Goal: Information Seeking & Learning: Learn about a topic

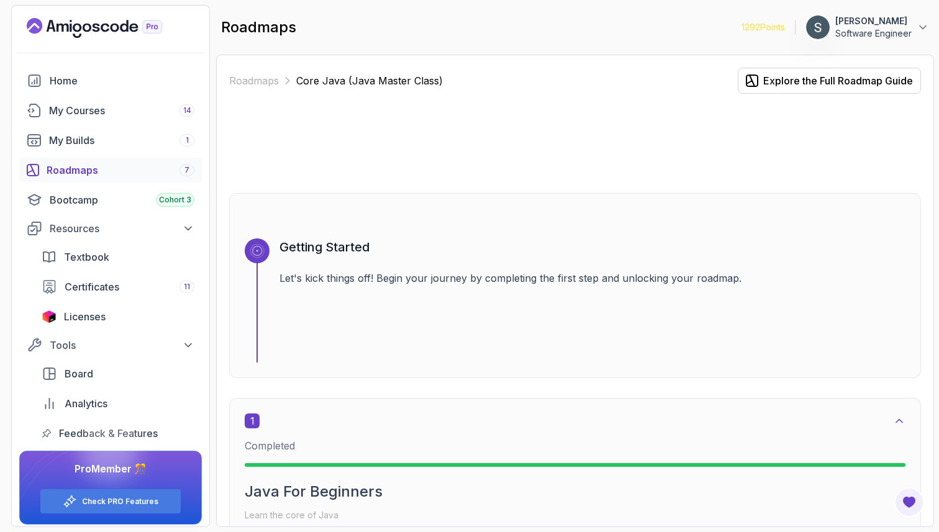
scroll to position [3414, 0]
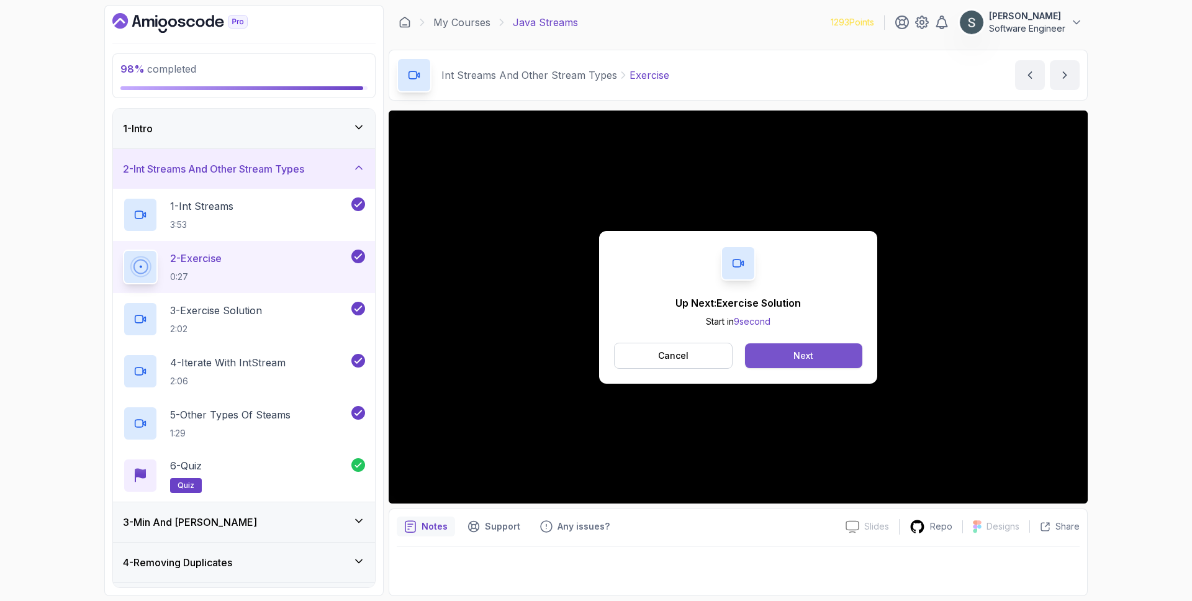
click at [814, 350] on button "Next" at bounding box center [803, 355] width 117 height 25
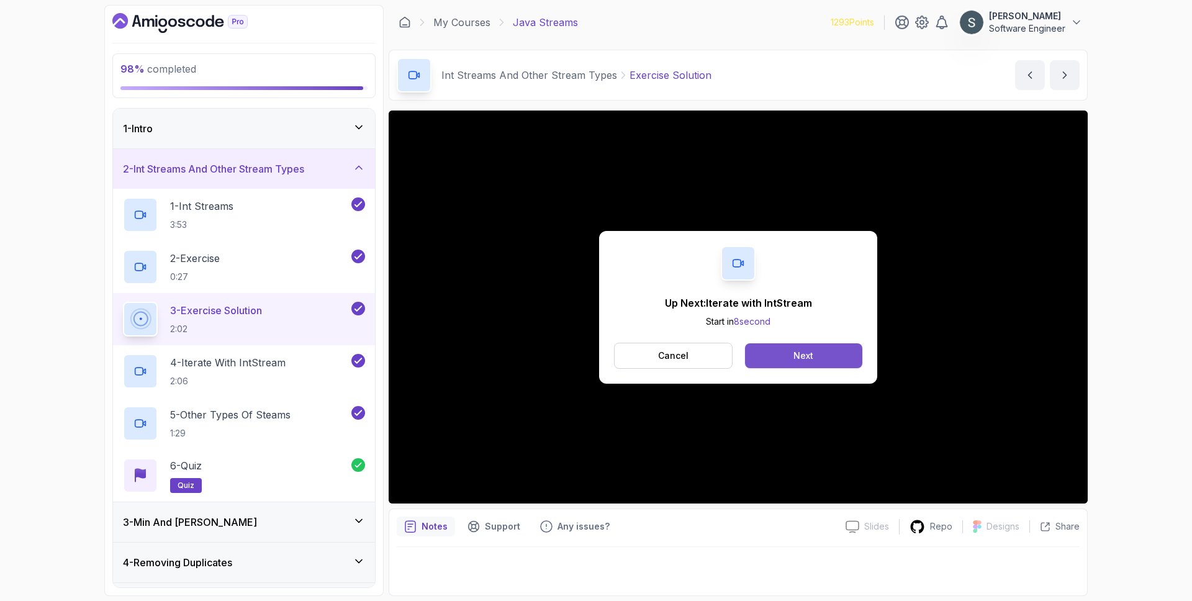
click at [820, 348] on button "Next" at bounding box center [803, 355] width 117 height 25
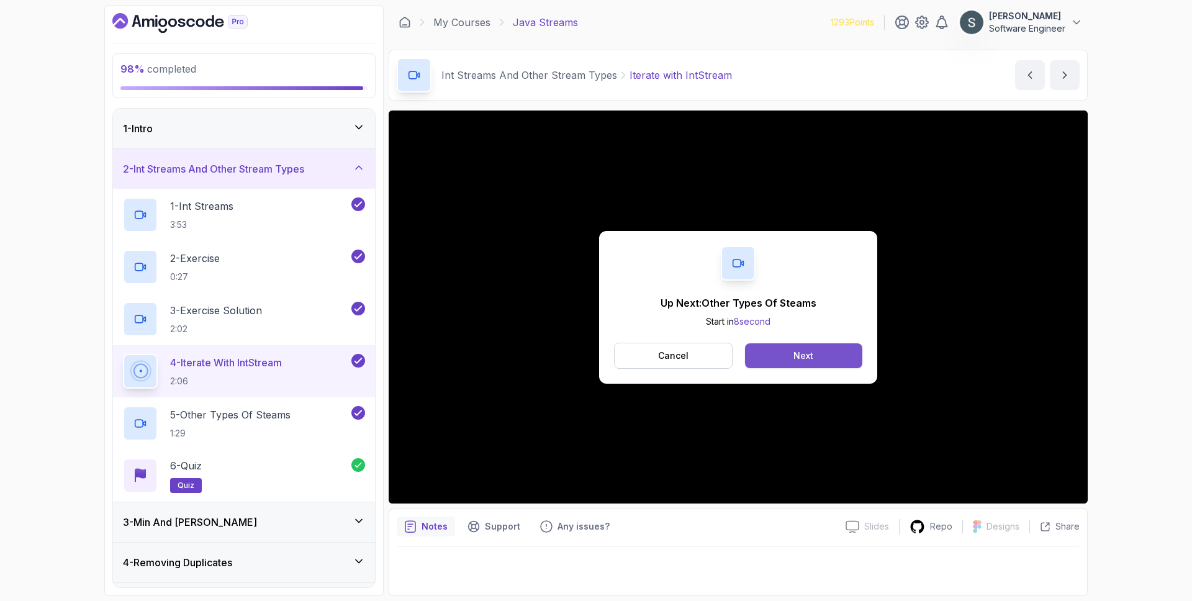
click at [800, 350] on div "Next" at bounding box center [804, 356] width 20 height 12
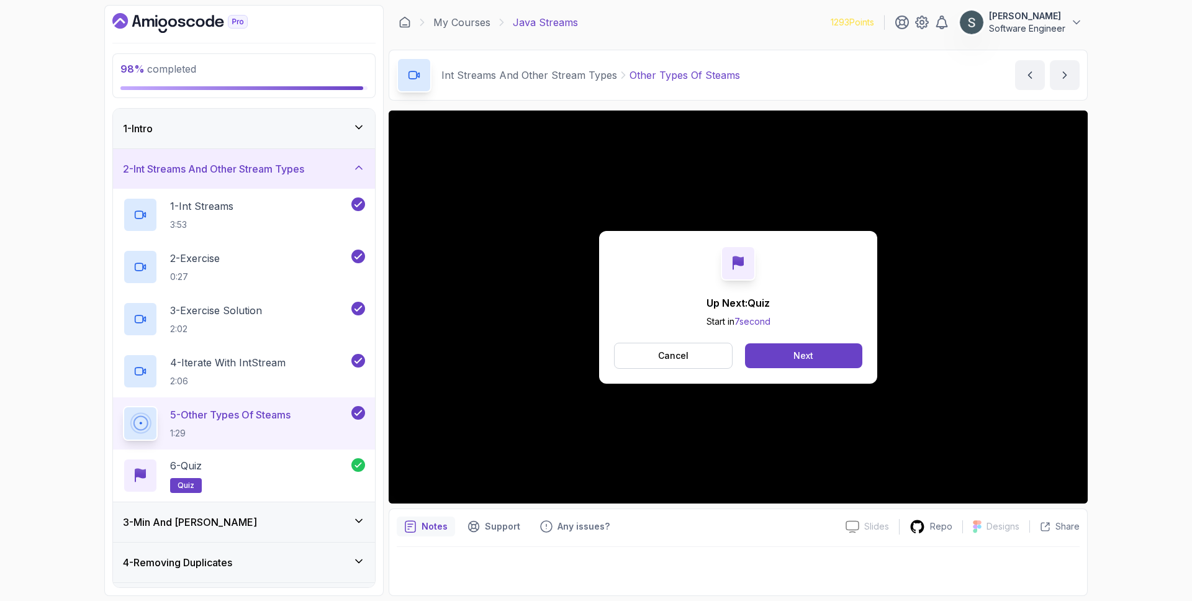
click at [240, 517] on div "3 - Min And Max" at bounding box center [244, 522] width 242 height 15
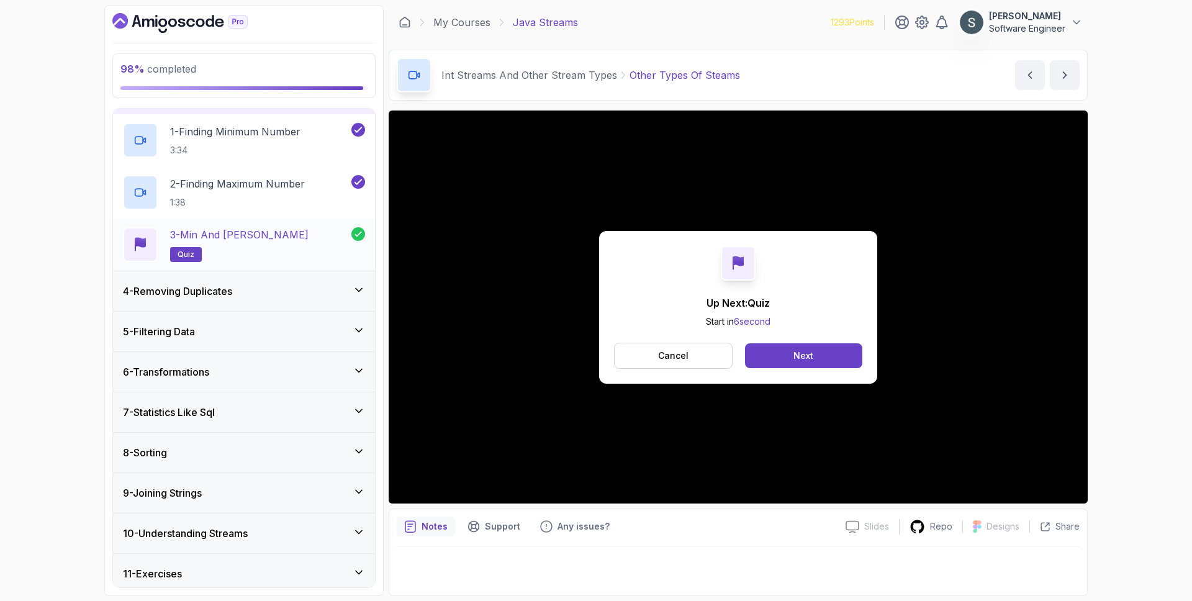
scroll to position [161, 0]
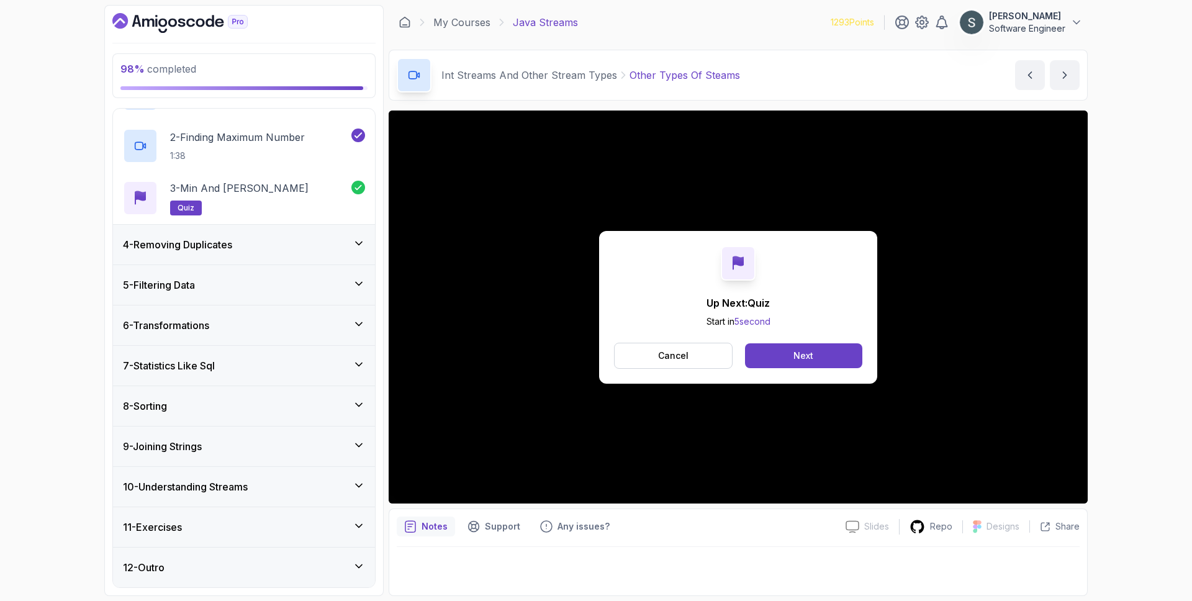
click at [238, 527] on div "11 - Exercises" at bounding box center [244, 527] width 242 height 15
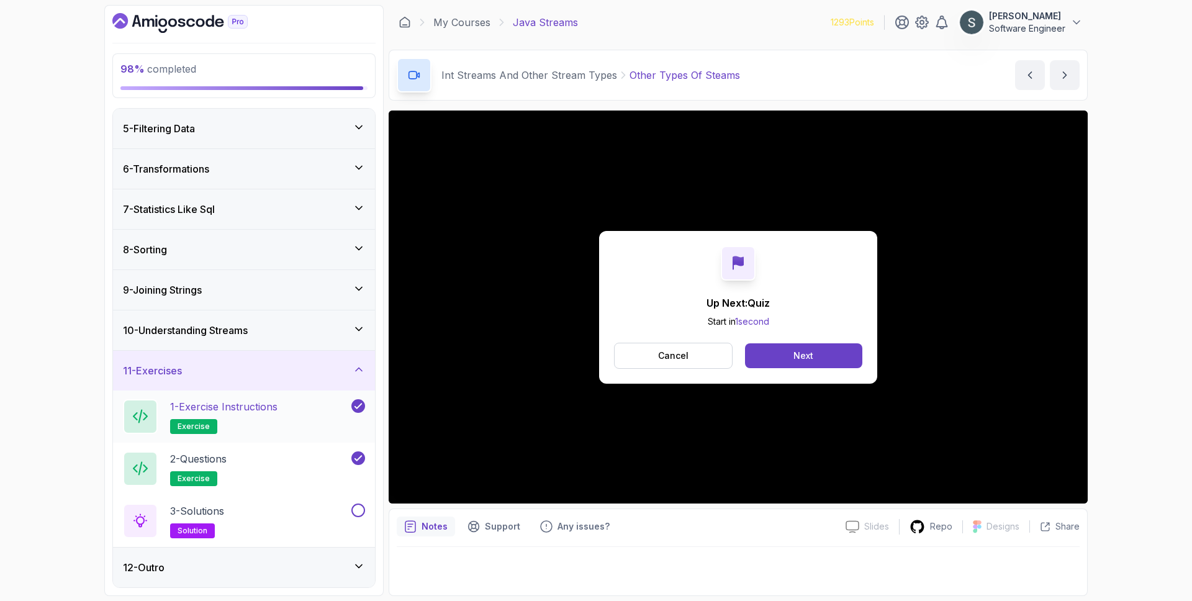
click at [266, 407] on p "1 - Exercise Instructions" at bounding box center [223, 406] width 107 height 15
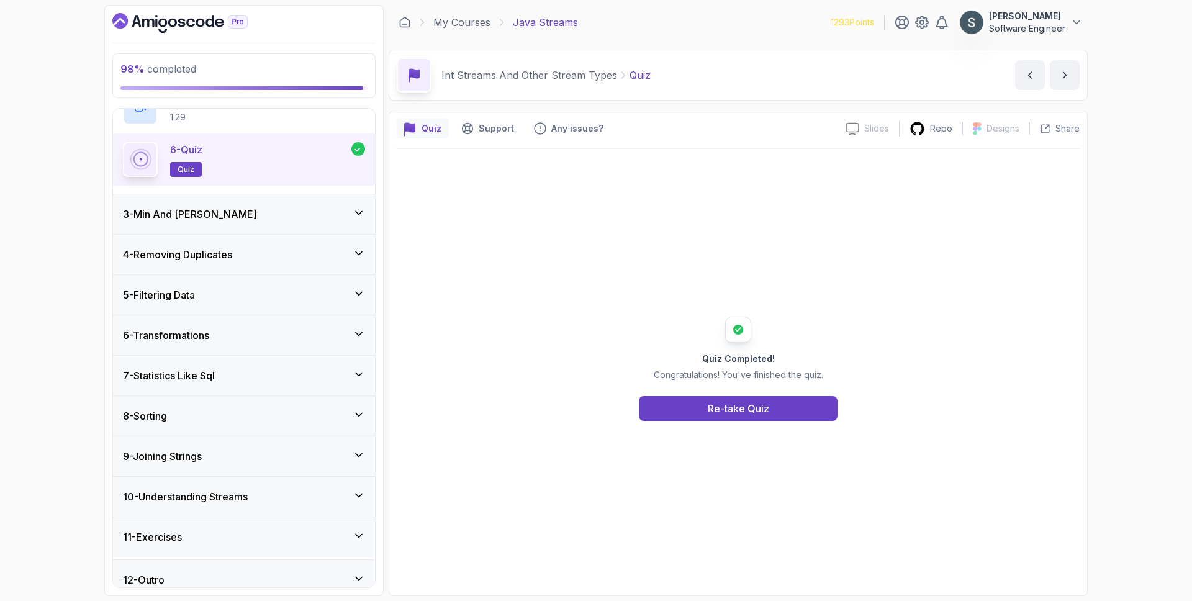
scroll to position [318, 0]
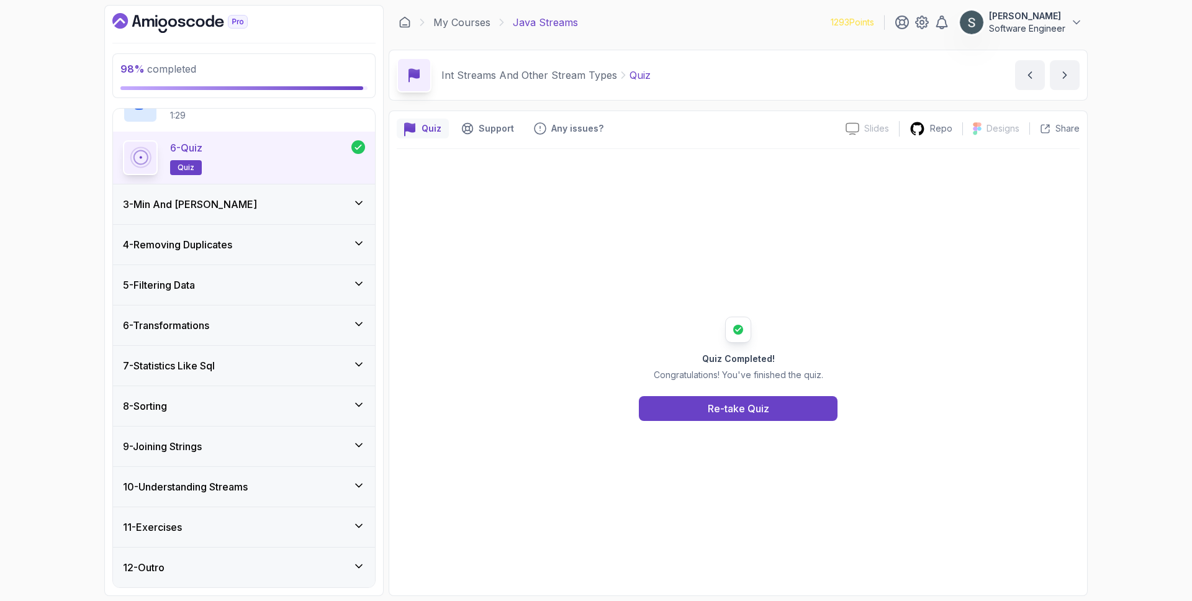
click at [212, 521] on div "11 - Exercises" at bounding box center [244, 527] width 242 height 15
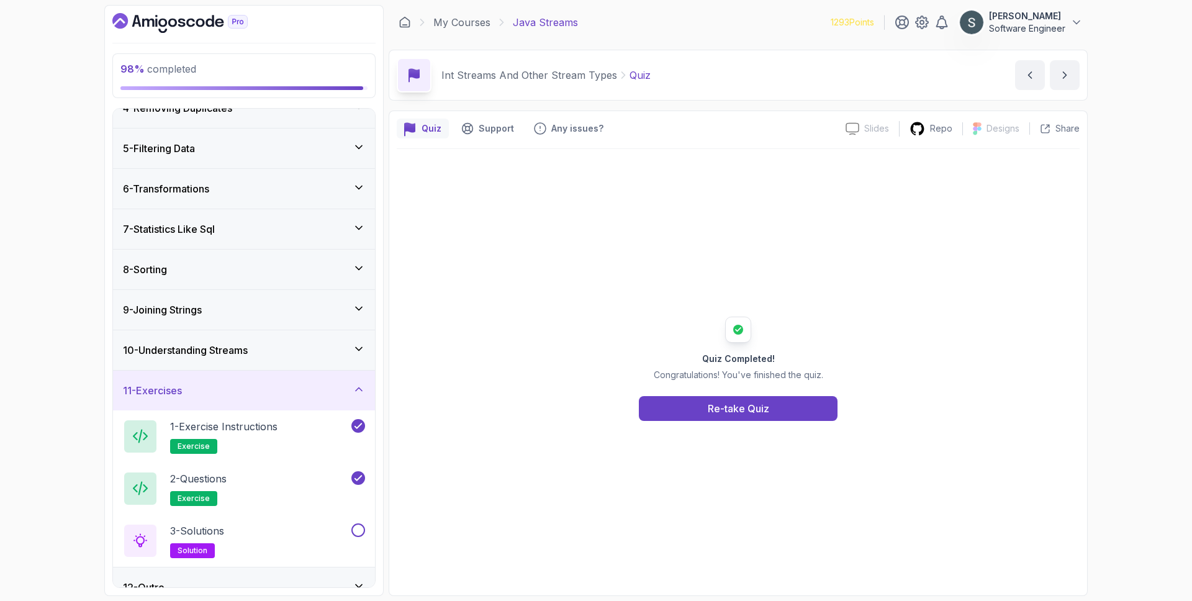
scroll to position [161, 0]
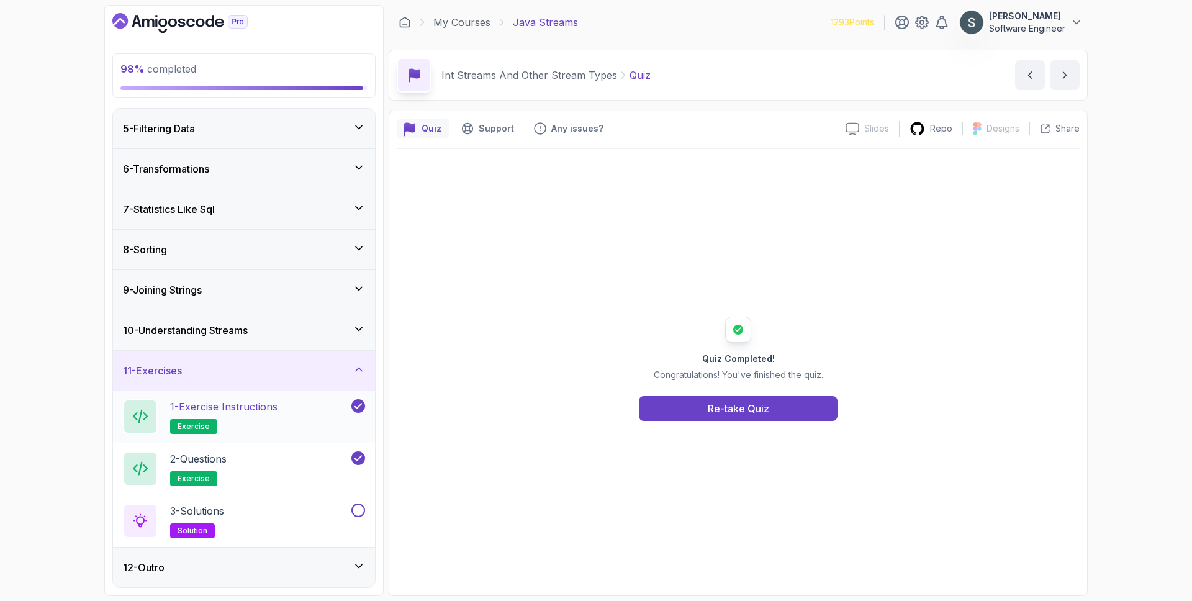
click at [259, 409] on p "1 - Exercise Instructions" at bounding box center [223, 406] width 107 height 15
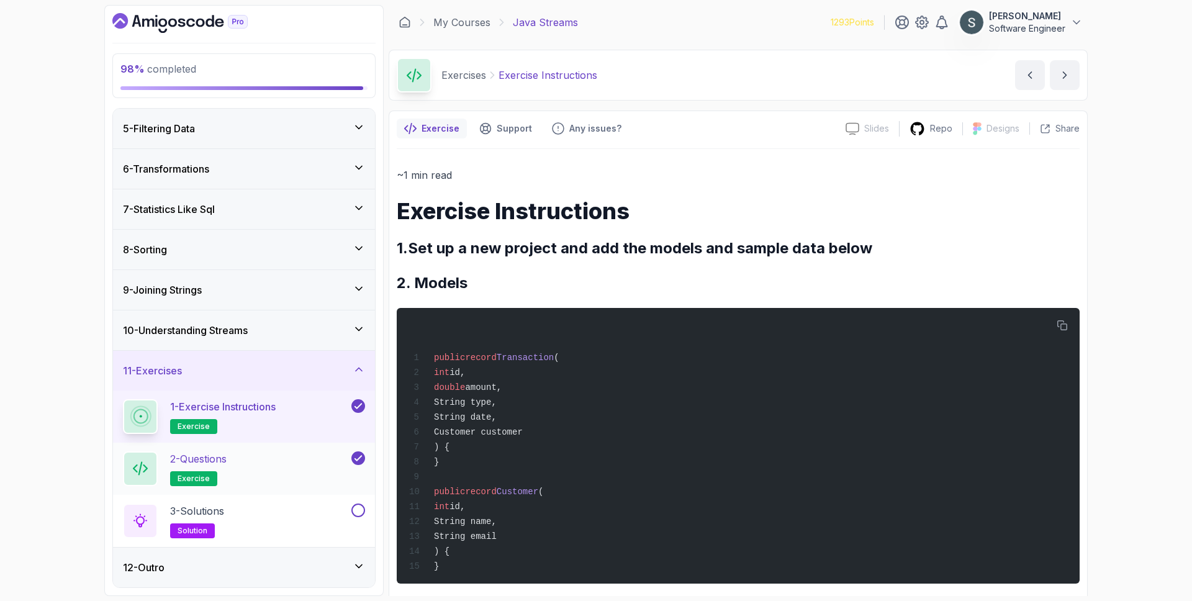
click at [250, 469] on div "2 - Questions exercise" at bounding box center [236, 469] width 226 height 35
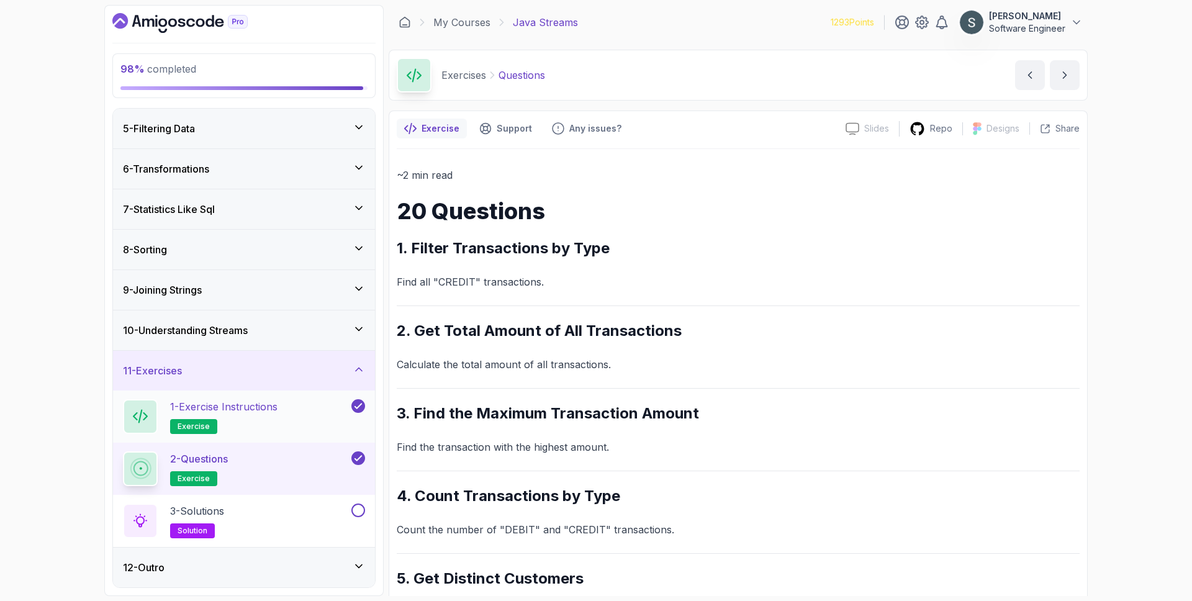
click at [253, 401] on p "1 - Exercise Instructions" at bounding box center [223, 406] width 107 height 15
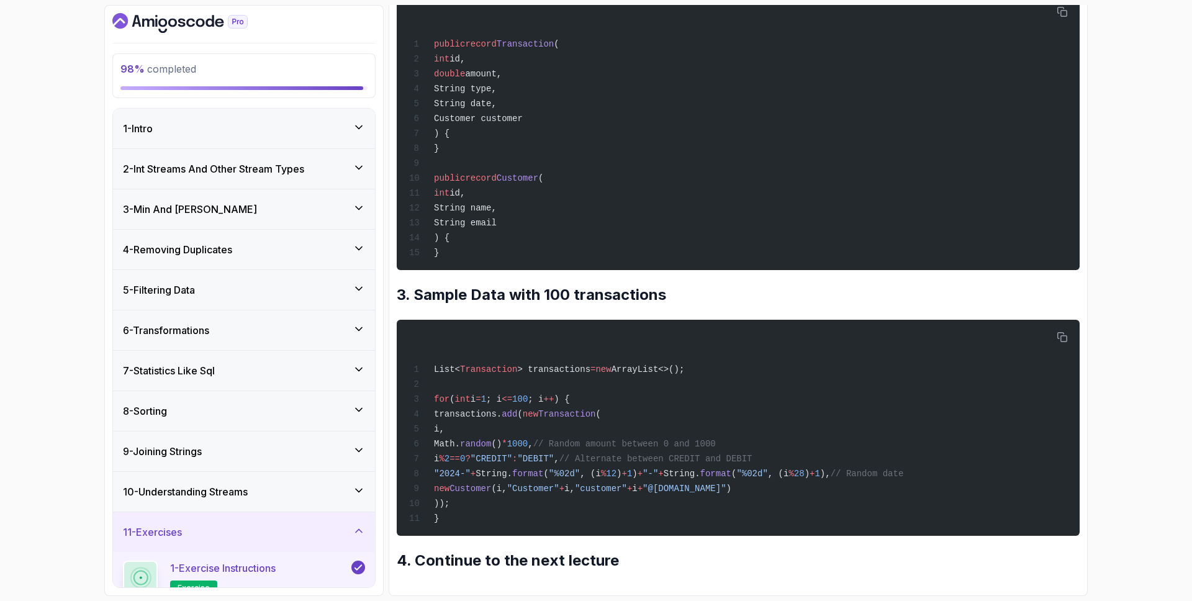
click at [222, 208] on div "3 - Min And Max" at bounding box center [244, 209] width 242 height 15
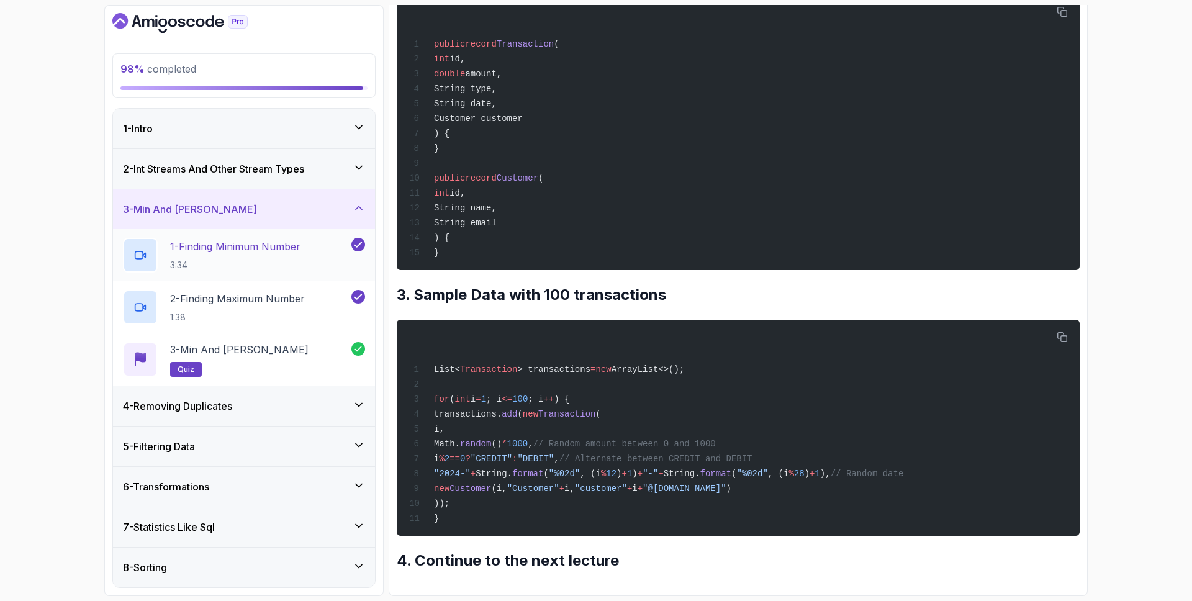
click at [239, 247] on p "1 - Finding Minimum Number" at bounding box center [235, 246] width 130 height 15
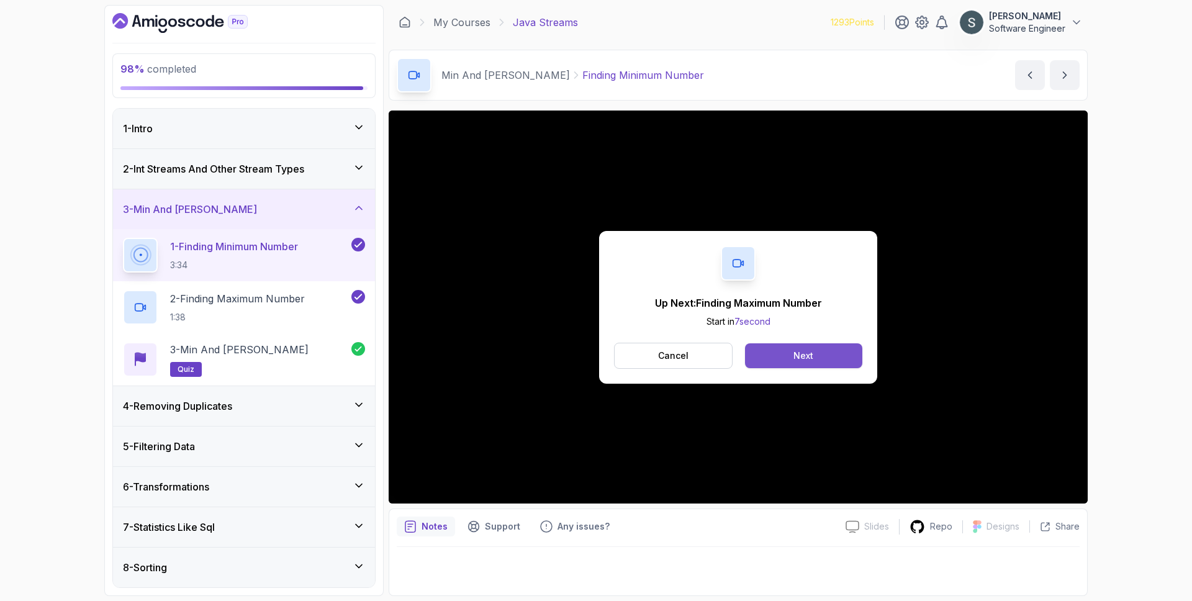
click at [785, 357] on button "Next" at bounding box center [803, 355] width 117 height 25
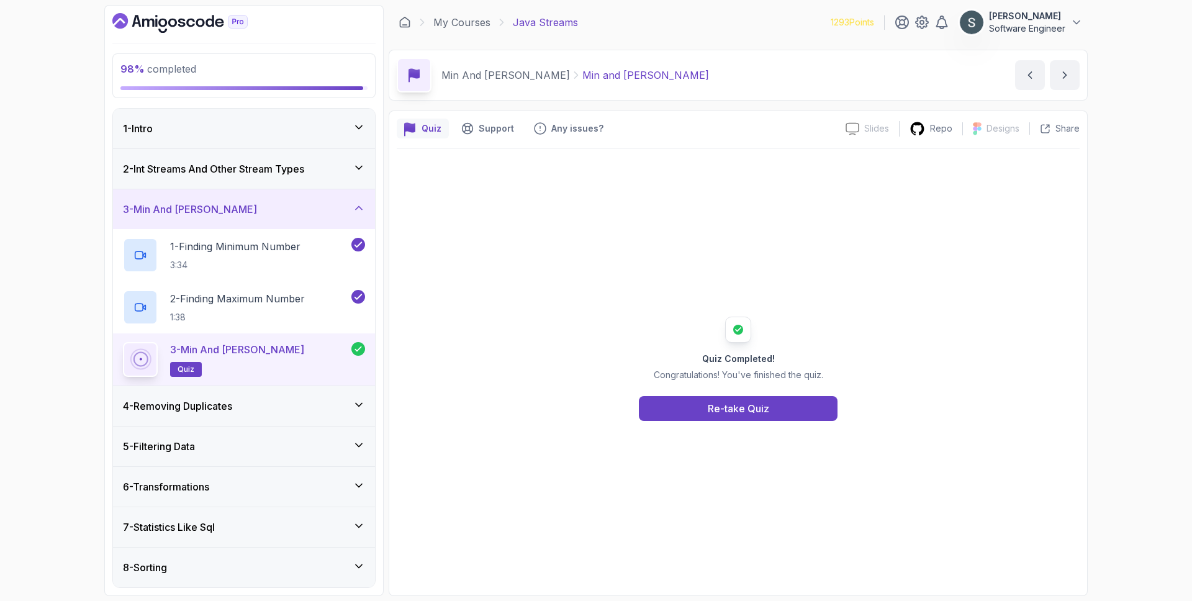
click at [260, 407] on div "4 - Removing Duplicates" at bounding box center [244, 406] width 242 height 15
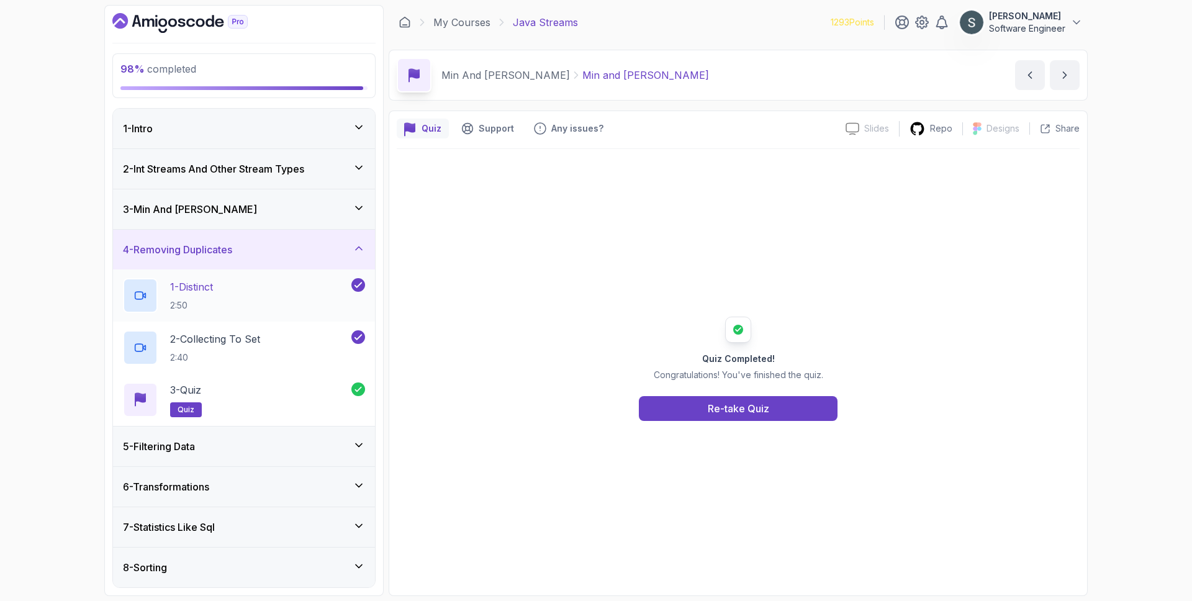
click at [222, 289] on div "1 - Distinct 2:50" at bounding box center [236, 295] width 226 height 35
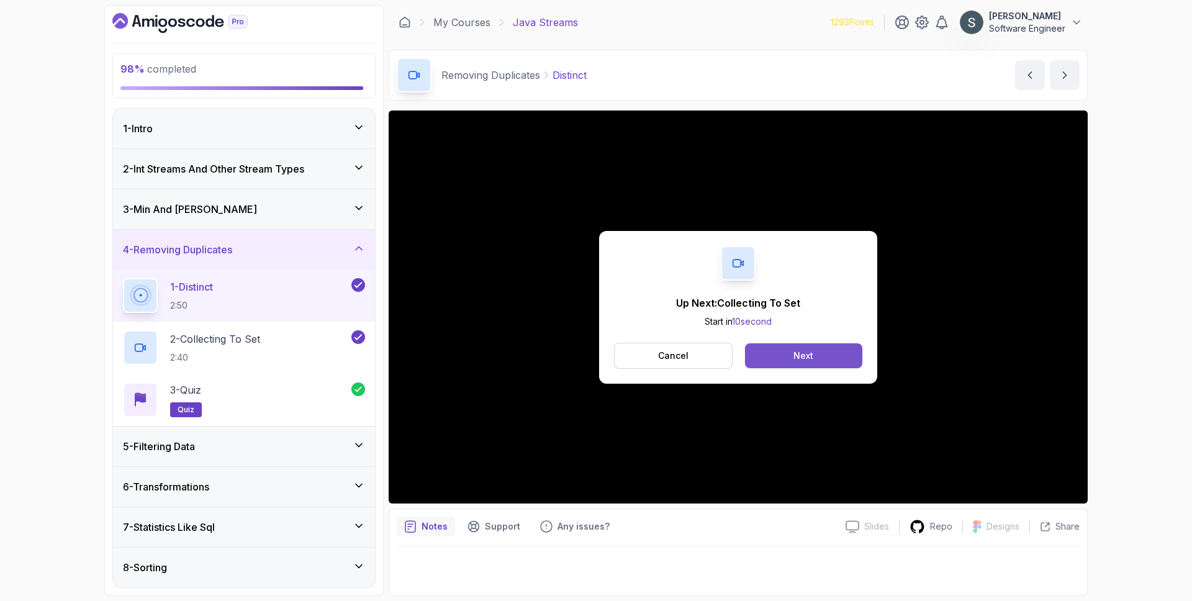
click at [802, 351] on div "Next" at bounding box center [804, 356] width 20 height 12
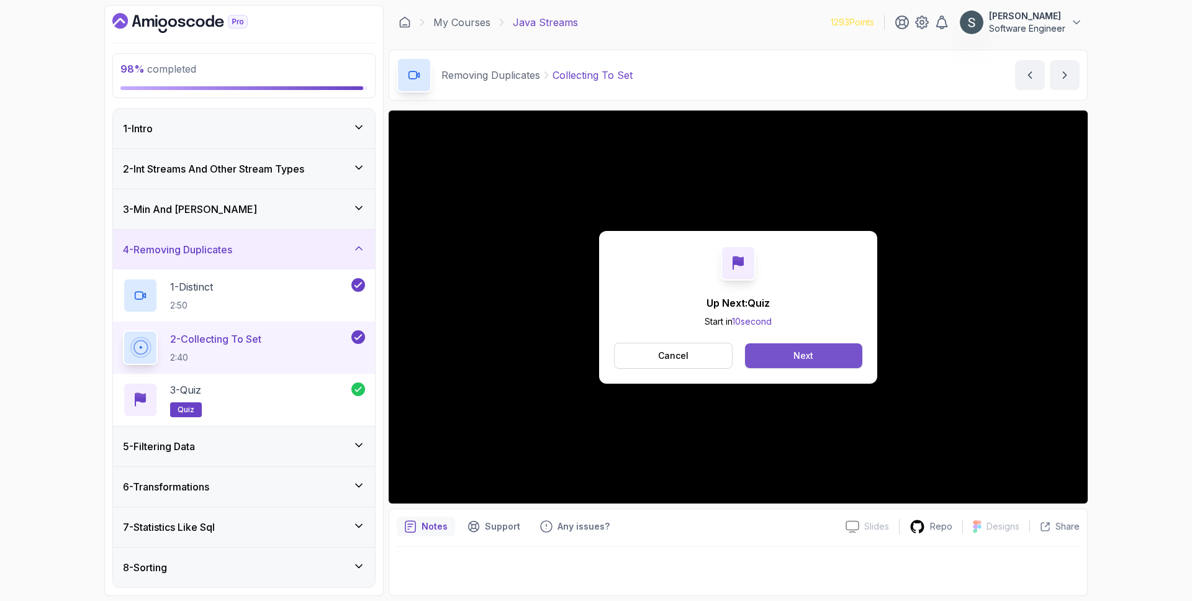
click at [819, 363] on button "Next" at bounding box center [803, 355] width 117 height 25
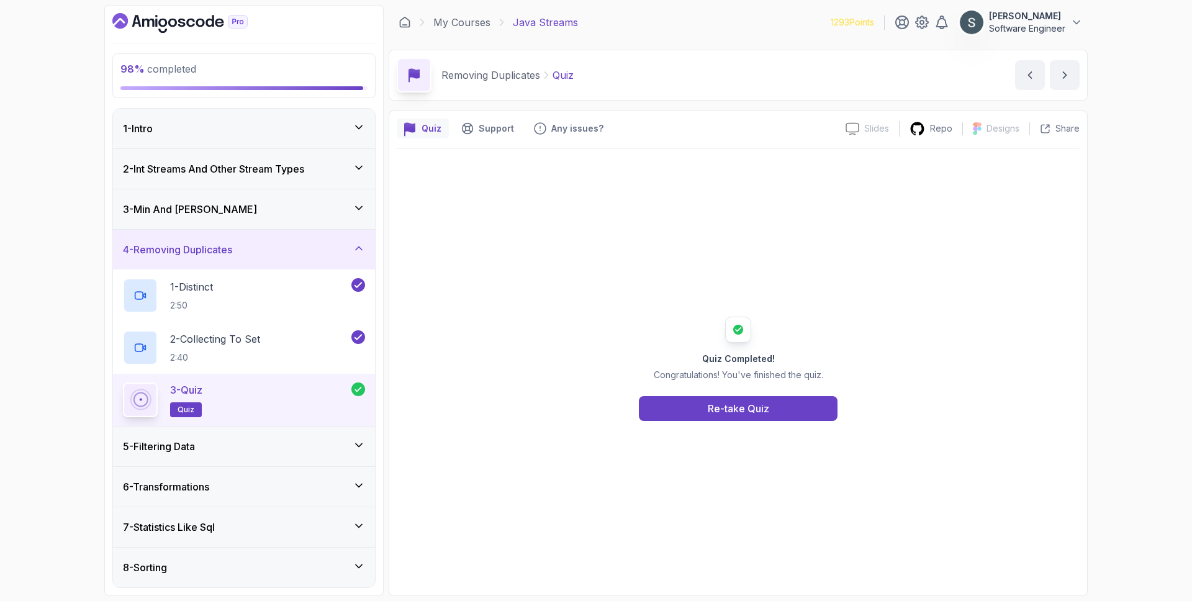
click at [266, 247] on div "4 - Removing Duplicates" at bounding box center [244, 249] width 242 height 15
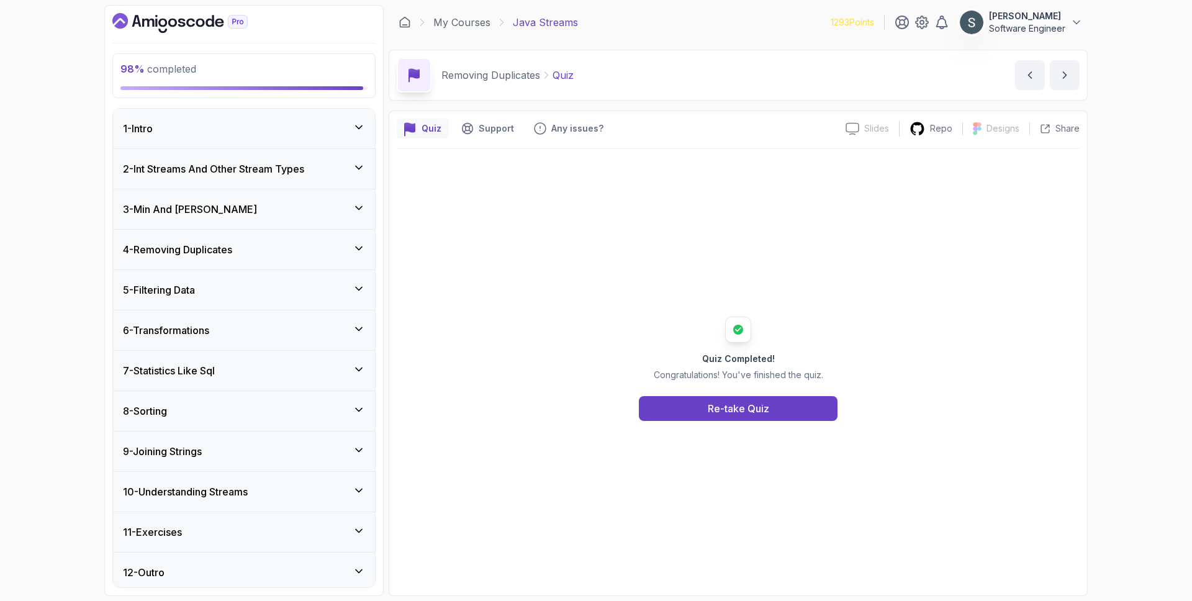
click at [262, 284] on div "5 - Filtering Data" at bounding box center [244, 290] width 242 height 15
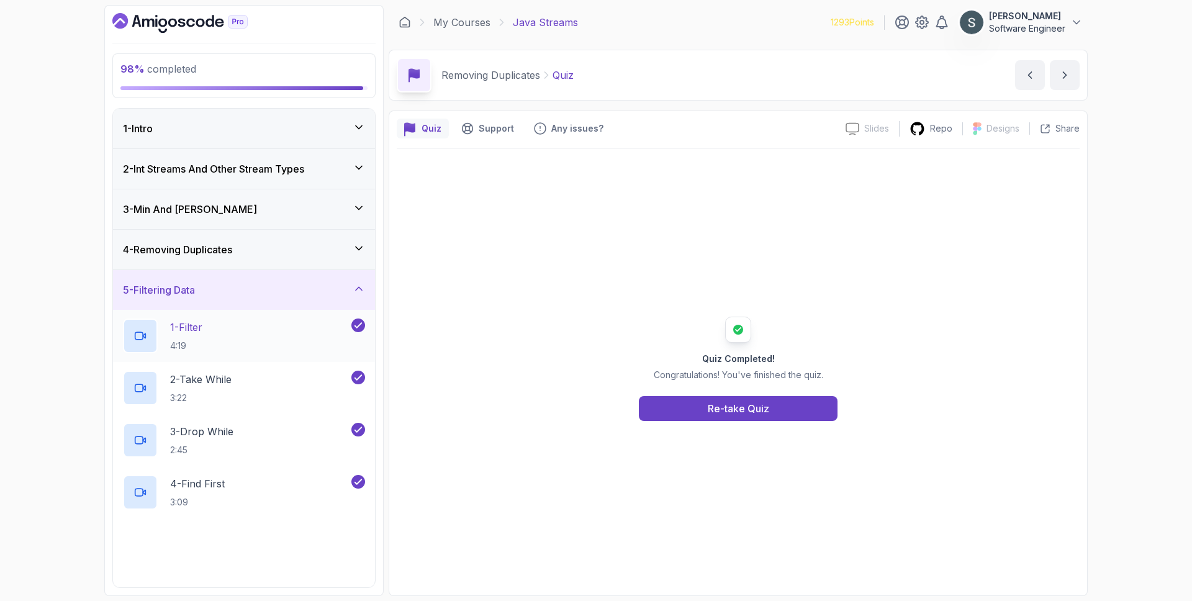
click at [279, 332] on div "1 - Filter 4:19" at bounding box center [236, 336] width 226 height 35
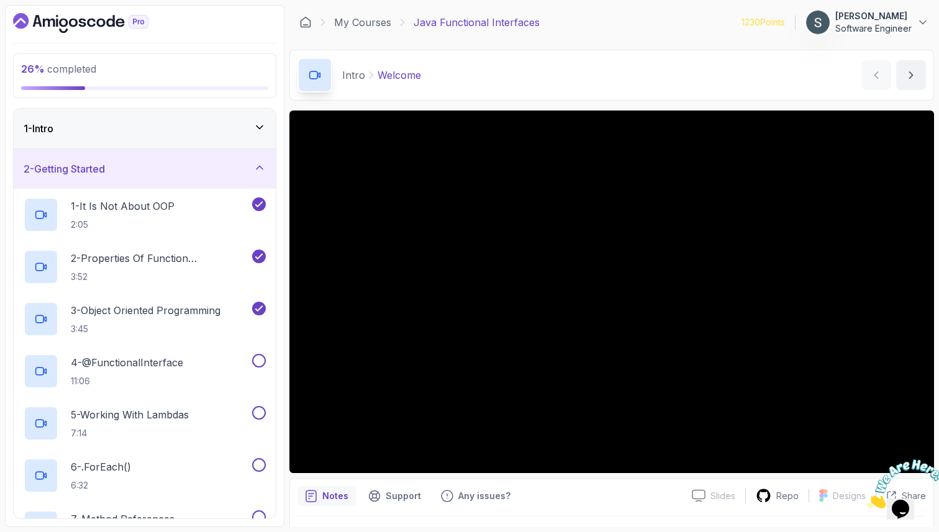
scroll to position [32, 0]
